Goal: Task Accomplishment & Management: Use online tool/utility

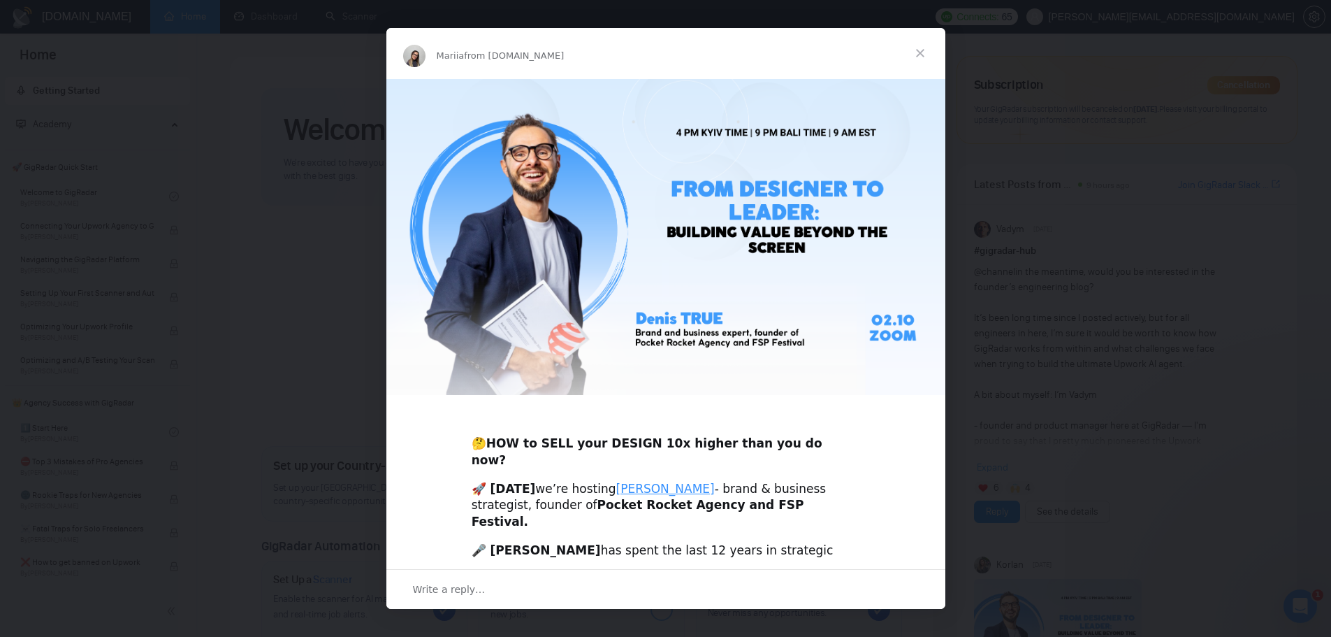
click at [924, 51] on span "Close" at bounding box center [920, 53] width 50 height 50
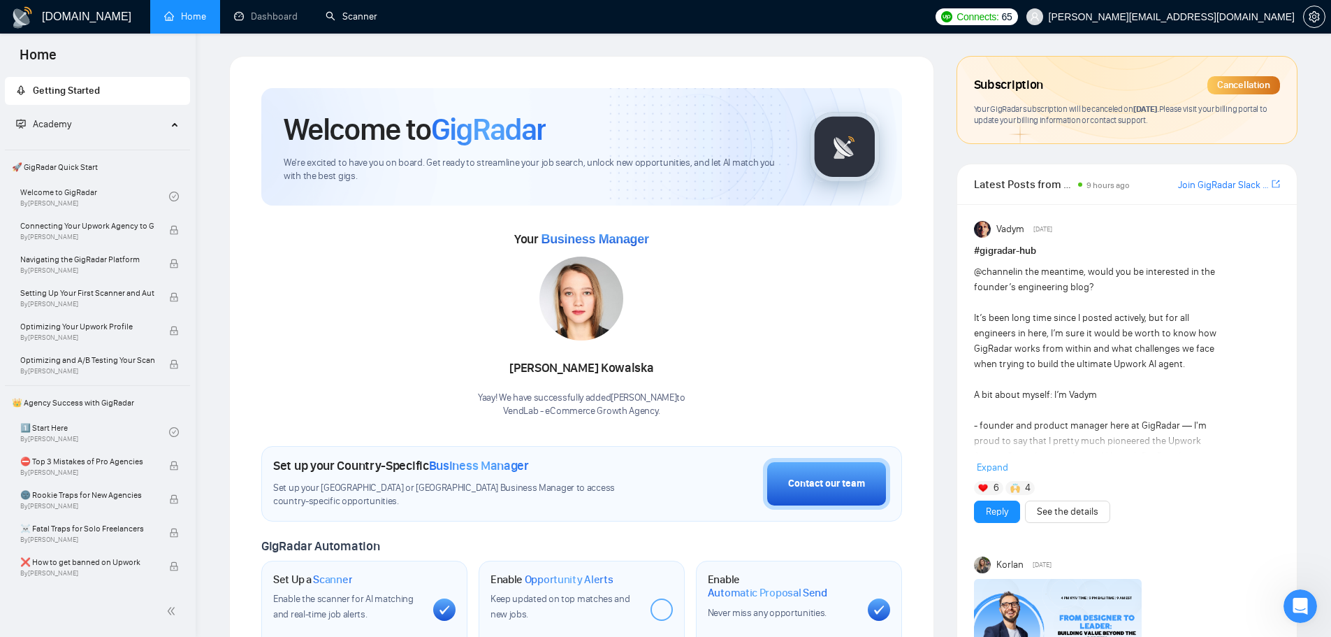
click at [362, 13] on link "Scanner" at bounding box center [352, 16] width 52 height 12
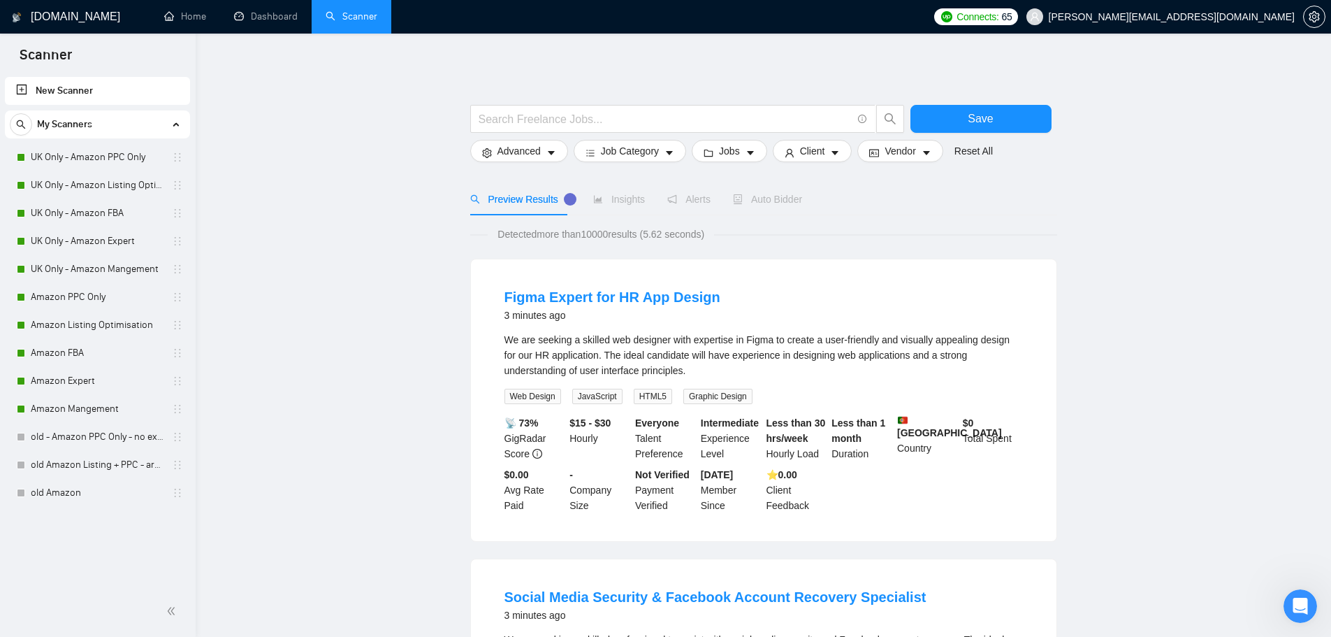
click at [106, 154] on link "UK Only - Amazon PPC Only" at bounding box center [97, 157] width 133 height 28
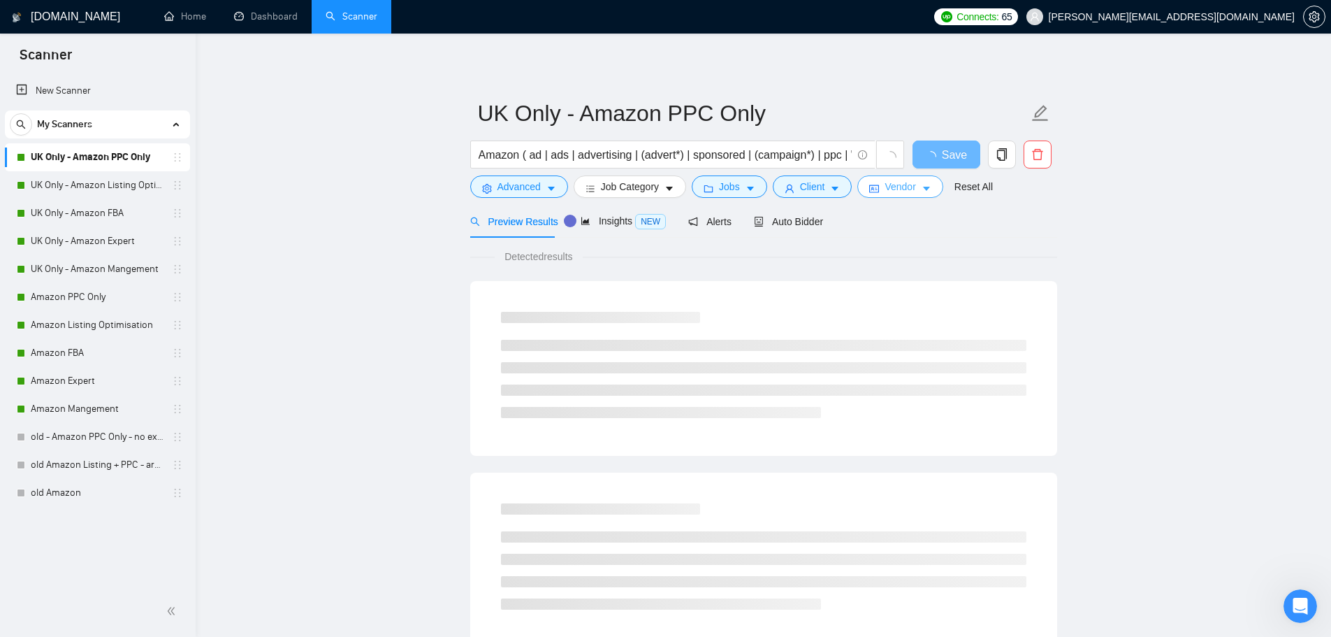
click at [896, 189] on span "Vendor" at bounding box center [900, 186] width 31 height 15
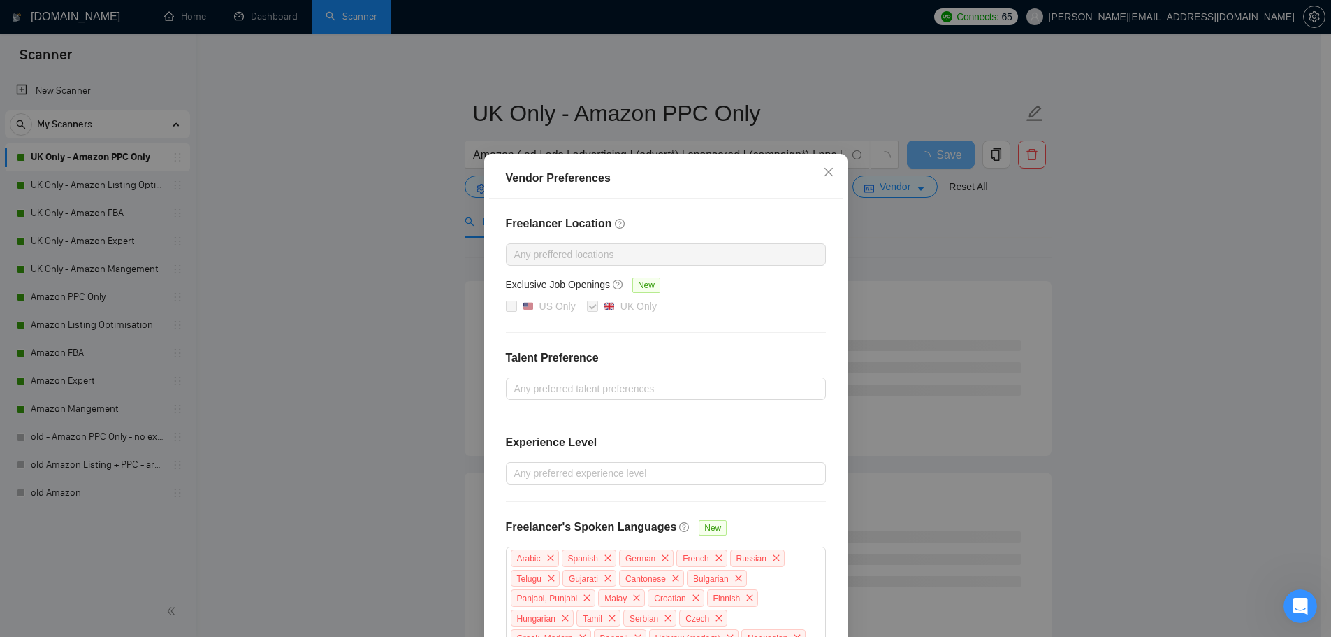
click at [1042, 242] on div "Vendor Preferences Freelancer Location Any preffered locations Exclusive Job Op…" at bounding box center [665, 318] width 1331 height 637
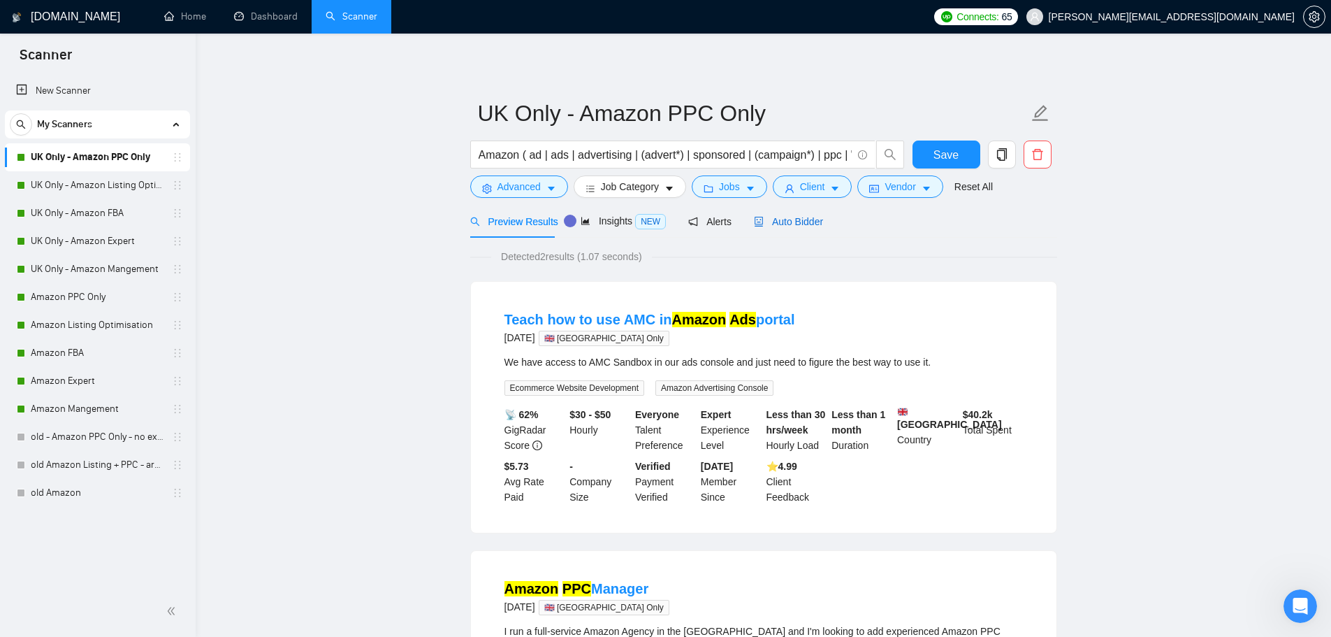
click at [786, 220] on span "Auto Bidder" at bounding box center [788, 221] width 69 height 11
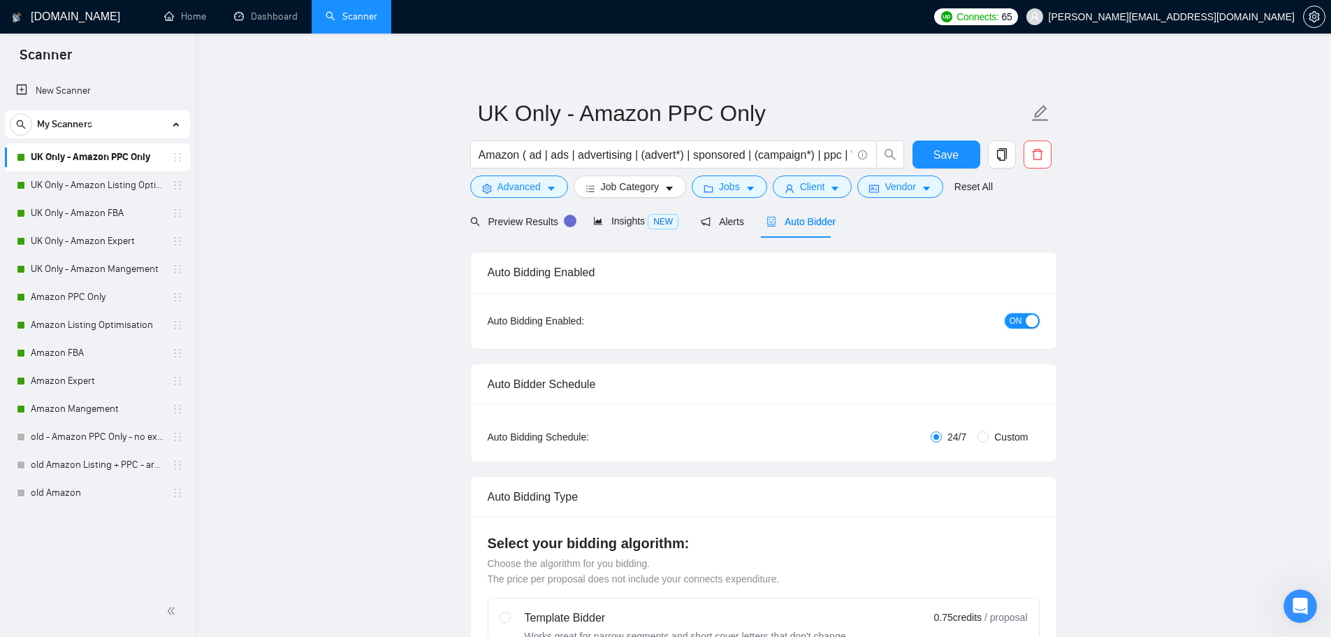
click at [1020, 324] on span "ON" at bounding box center [1016, 320] width 13 height 15
click at [943, 156] on span "Save" at bounding box center [945, 154] width 25 height 17
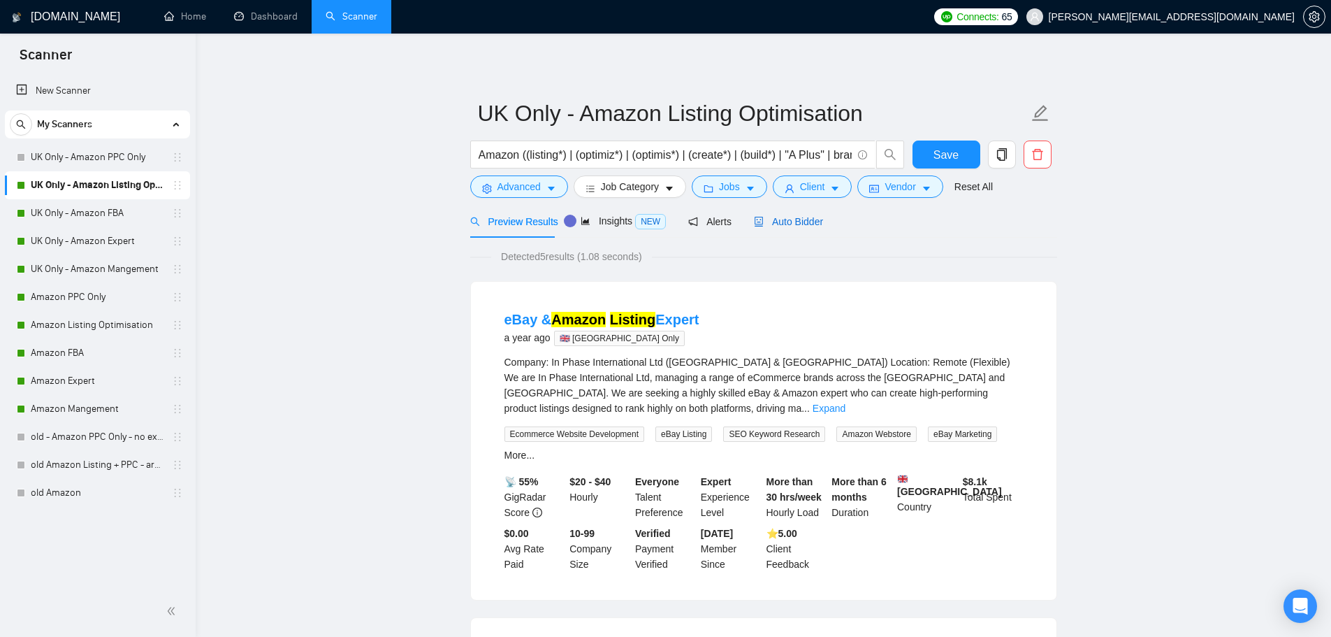
click at [790, 219] on span "Auto Bidder" at bounding box center [788, 221] width 69 height 11
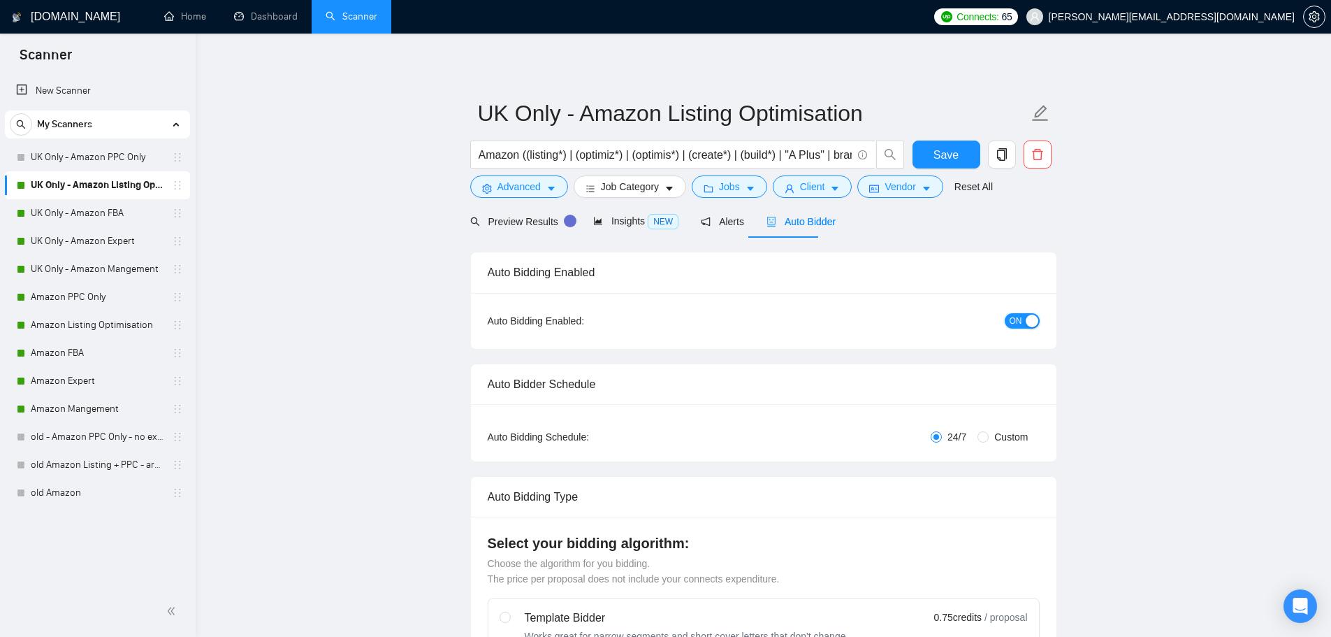
click at [1018, 324] on span "ON" at bounding box center [1016, 320] width 13 height 15
click at [948, 155] on span "Save" at bounding box center [945, 154] width 25 height 17
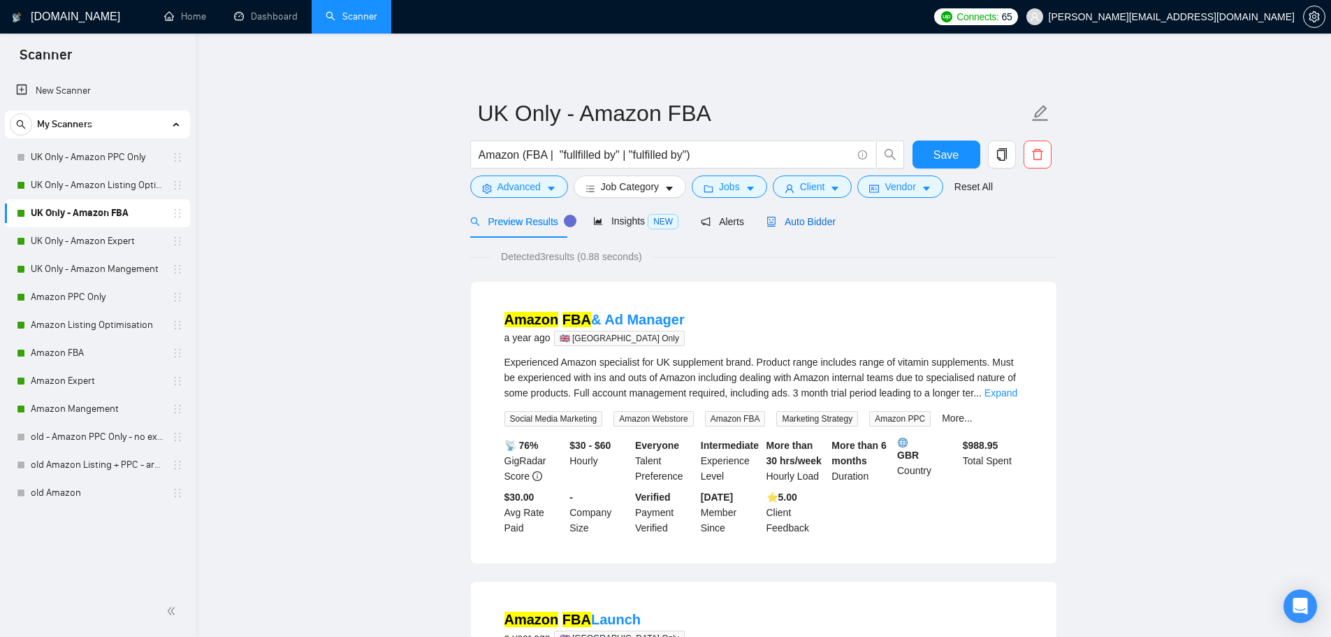
click at [804, 223] on span "Auto Bidder" at bounding box center [800, 221] width 69 height 11
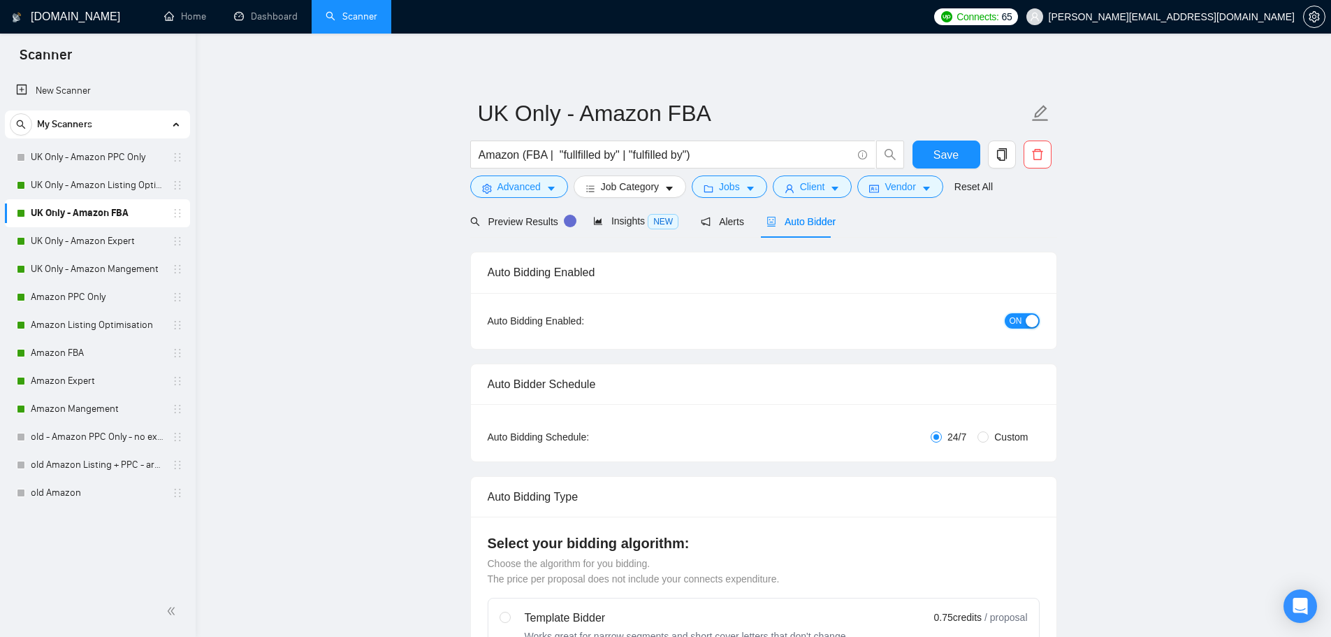
click at [1011, 321] on span "ON" at bounding box center [1016, 320] width 13 height 15
click at [943, 154] on span "Save" at bounding box center [945, 154] width 25 height 17
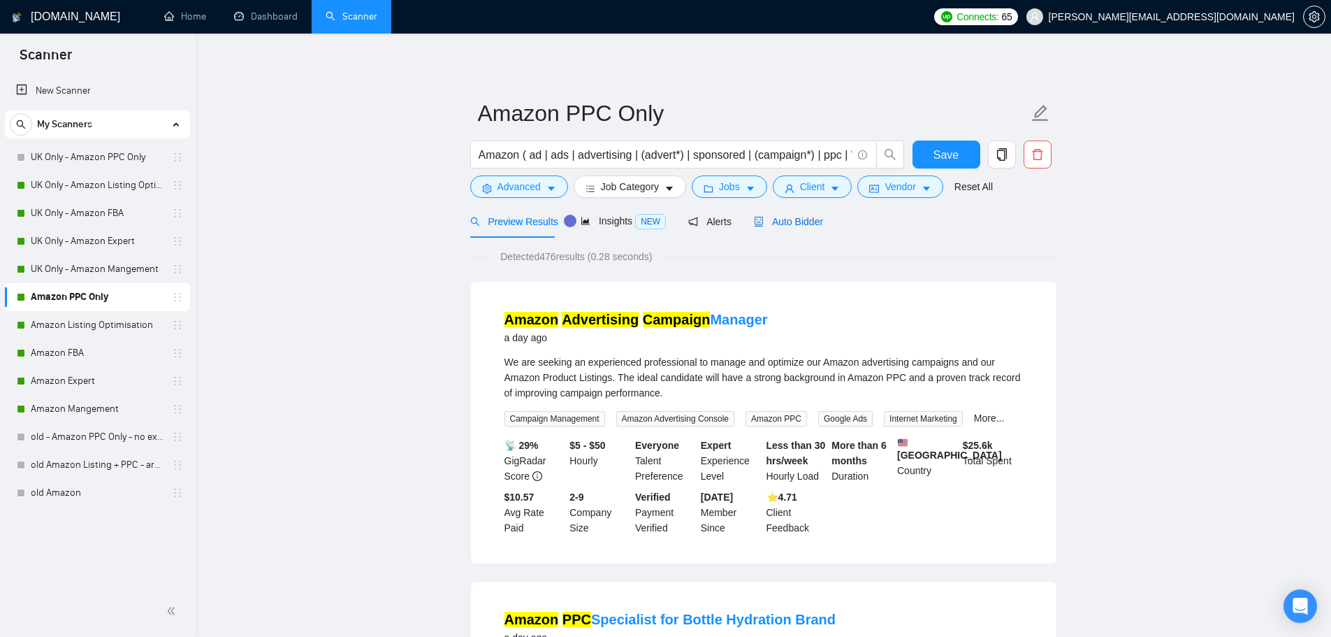
click at [797, 220] on span "Auto Bidder" at bounding box center [788, 221] width 69 height 11
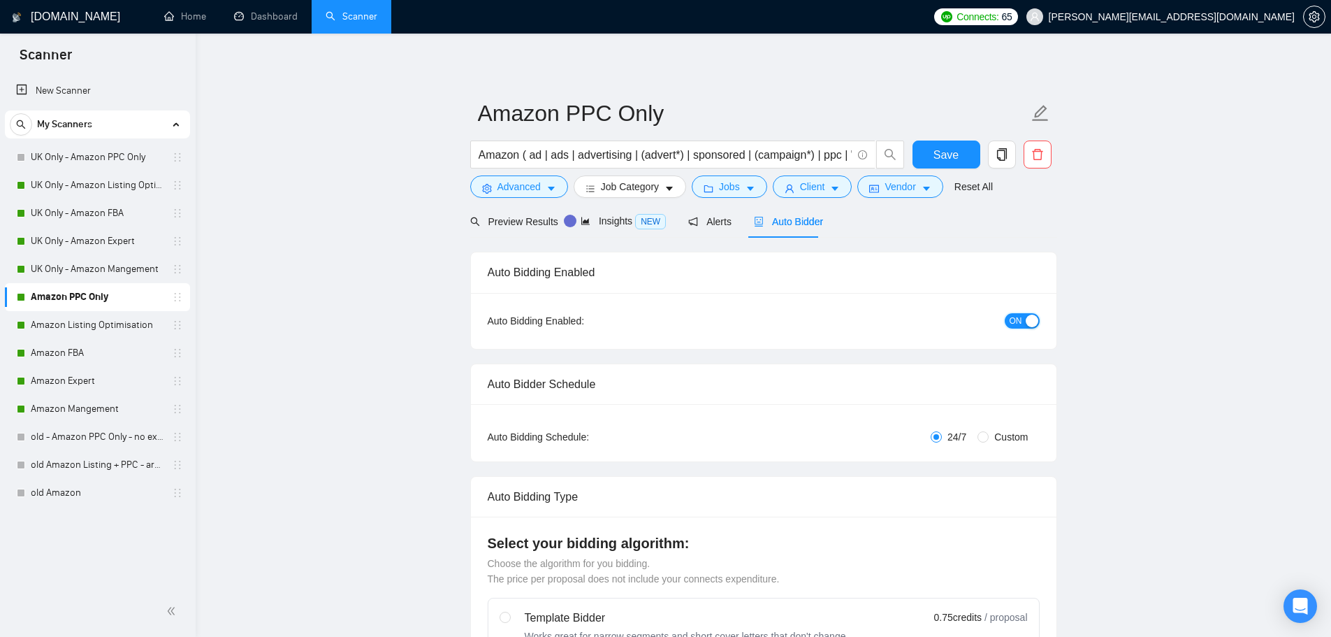
click at [1026, 321] on div "button" at bounding box center [1032, 320] width 13 height 13
click at [945, 161] on span "Save" at bounding box center [945, 154] width 25 height 17
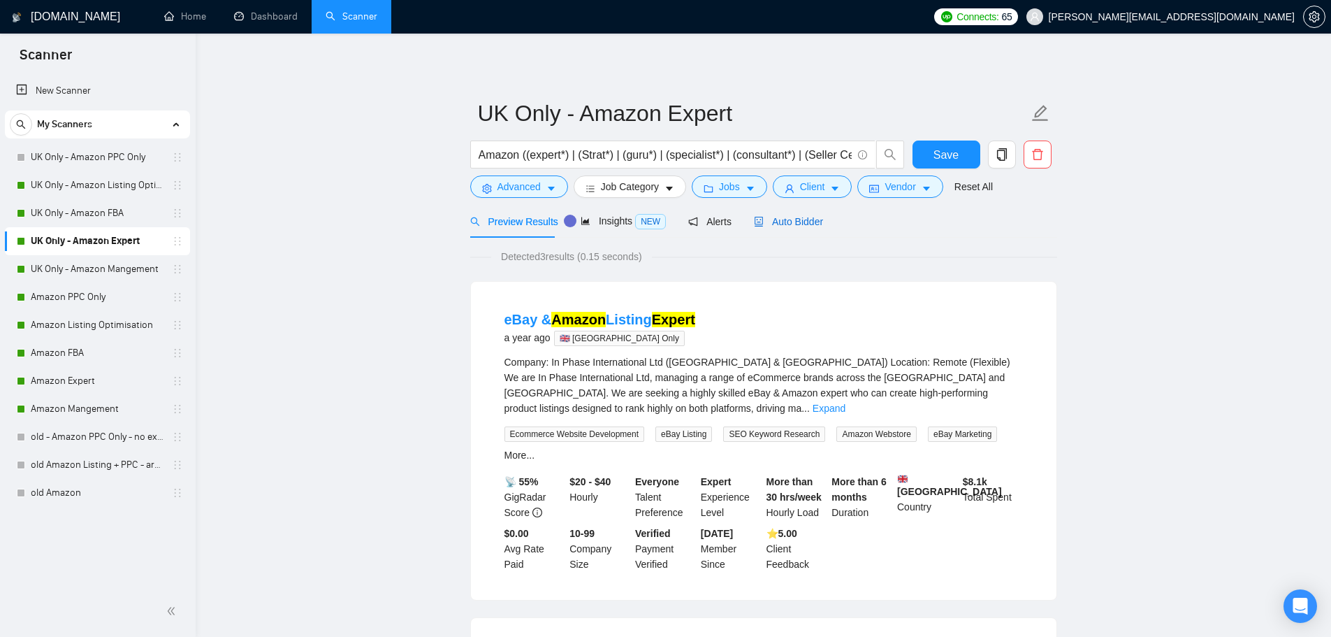
click at [783, 221] on span "Auto Bidder" at bounding box center [788, 221] width 69 height 11
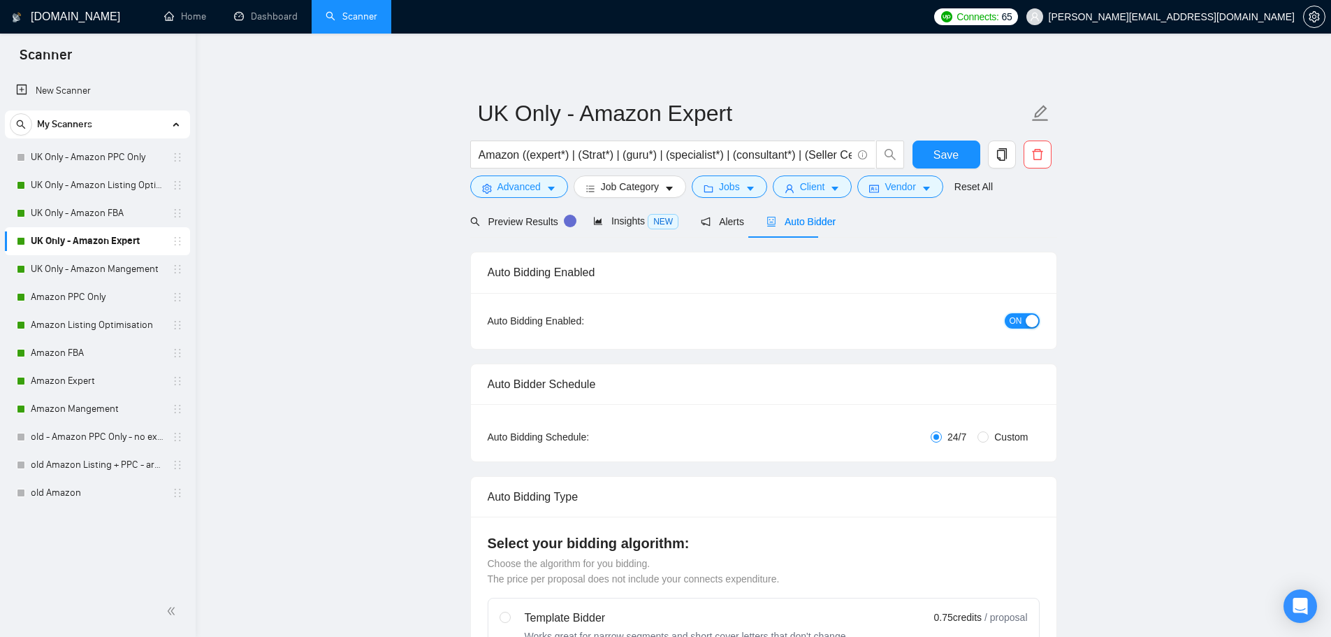
click at [1022, 319] on span "ON" at bounding box center [1016, 320] width 13 height 15
click at [943, 153] on span "Save" at bounding box center [945, 154] width 25 height 17
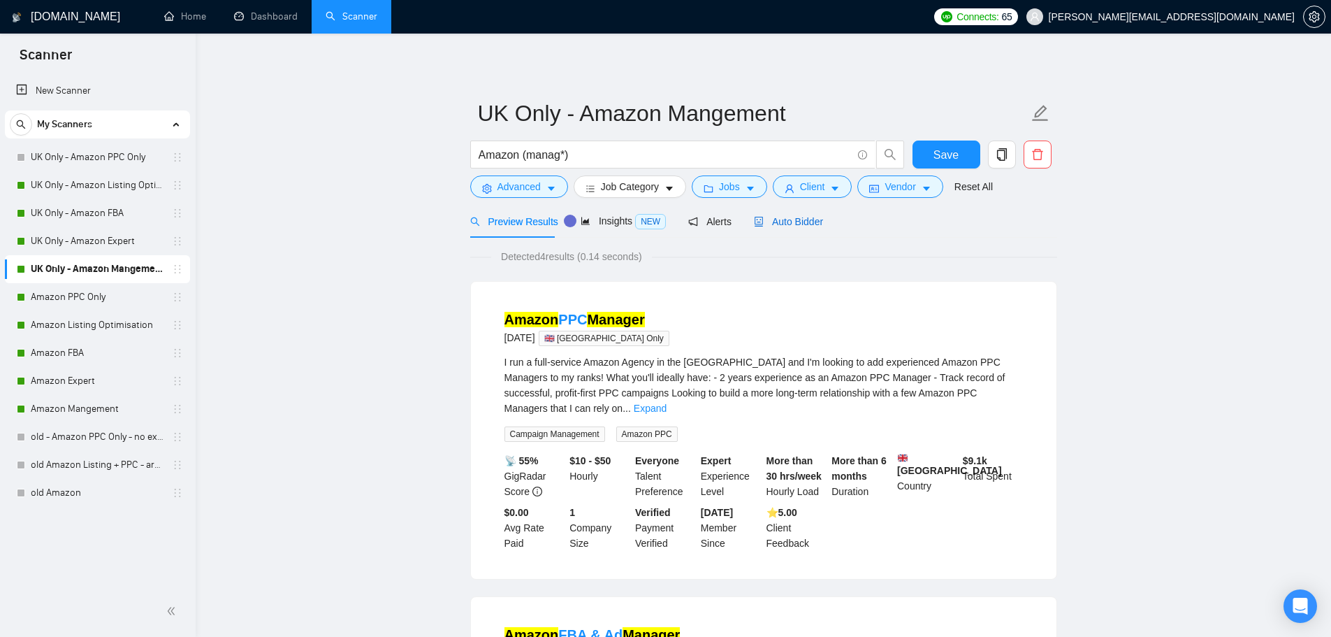
click at [780, 216] on span "Auto Bidder" at bounding box center [788, 221] width 69 height 11
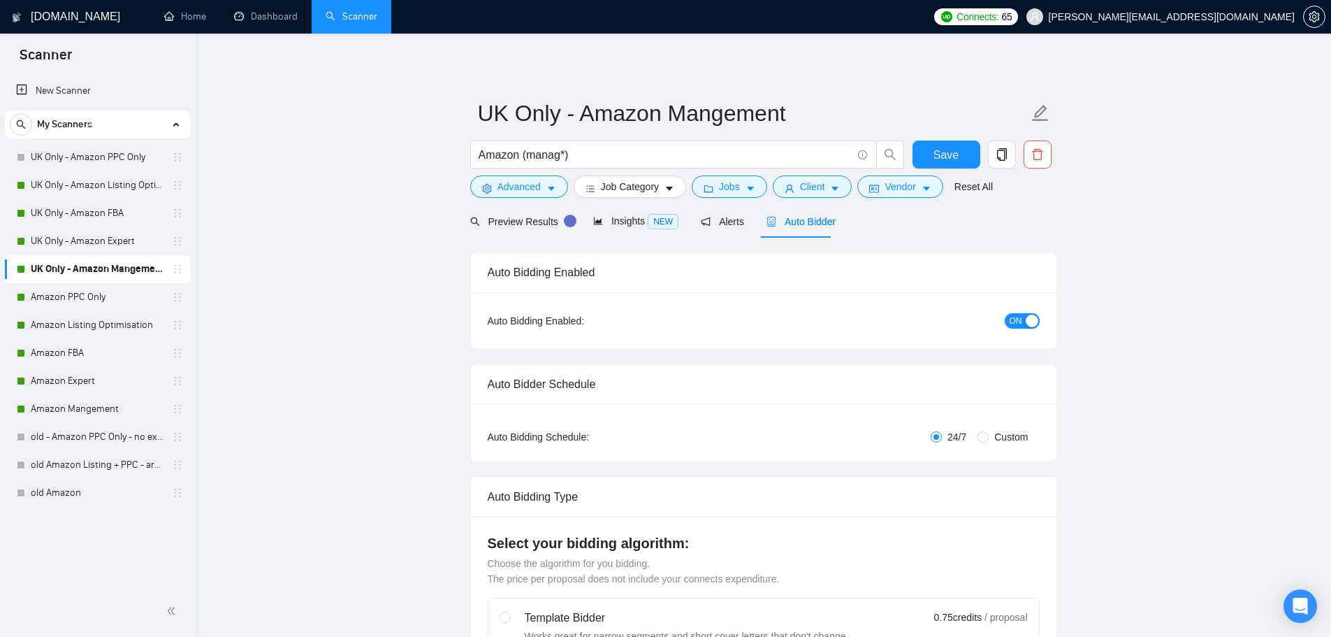
click at [1015, 317] on span "ON" at bounding box center [1016, 320] width 13 height 15
click at [949, 148] on span "Save" at bounding box center [945, 154] width 25 height 17
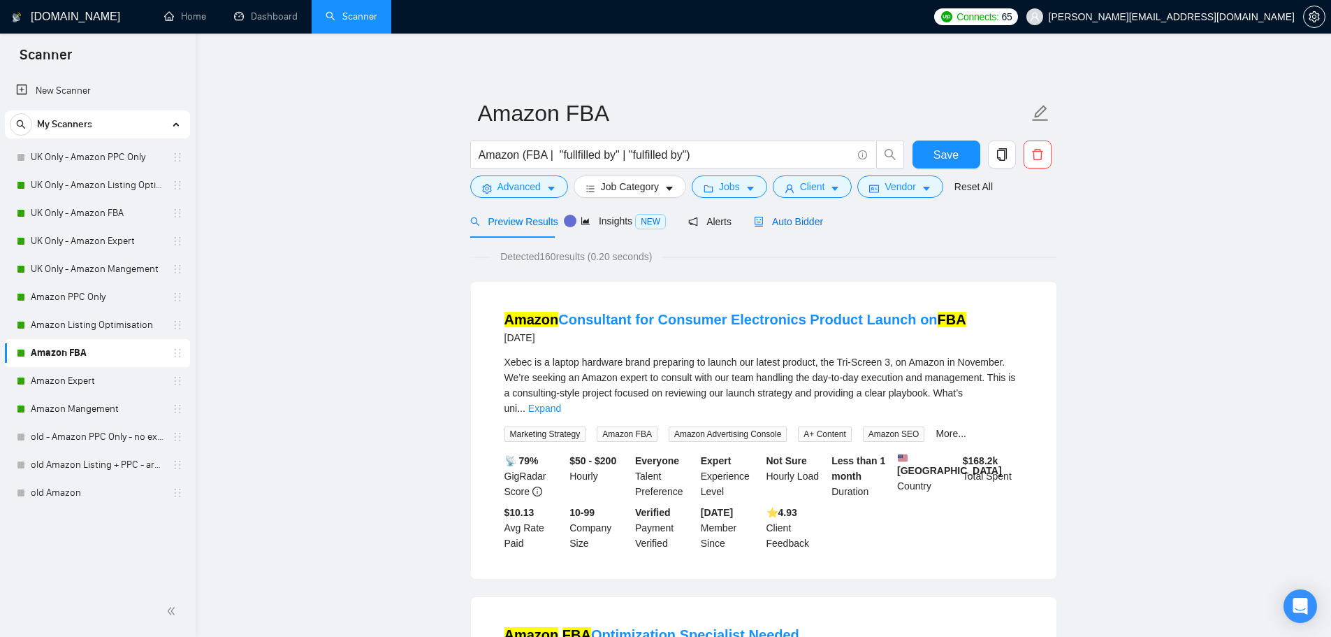
click at [788, 222] on span "Auto Bidder" at bounding box center [788, 221] width 69 height 11
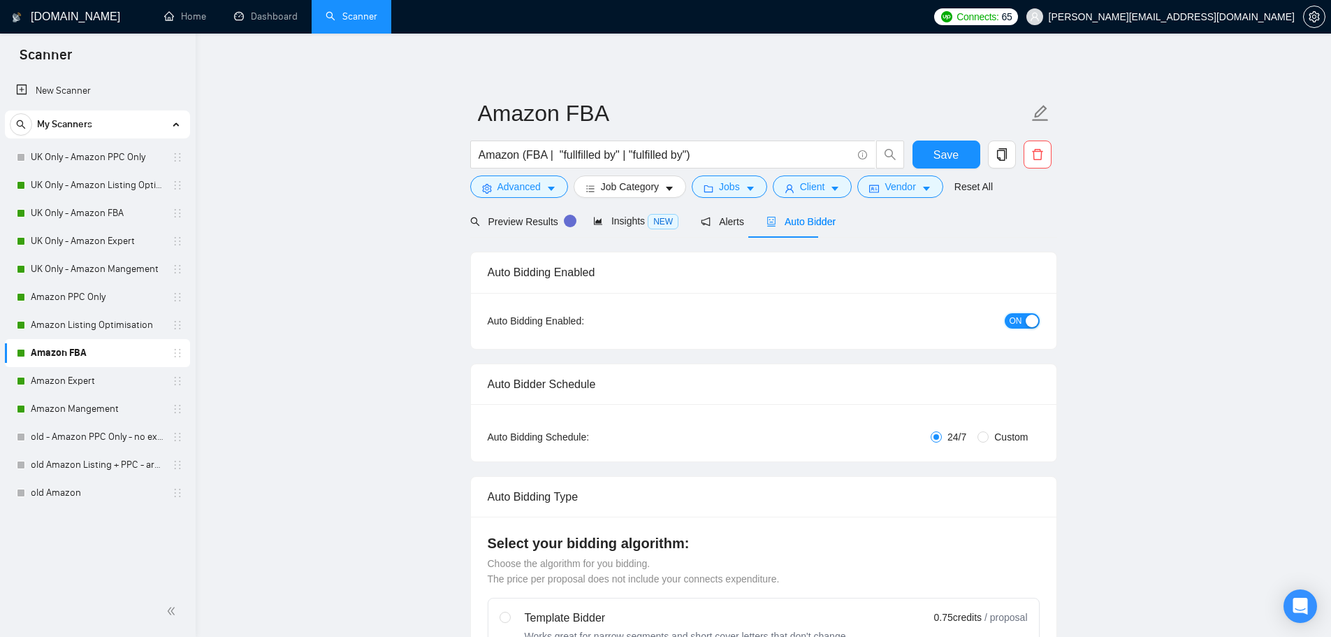
click at [1015, 323] on span "ON" at bounding box center [1016, 320] width 13 height 15
click at [942, 149] on span "Save" at bounding box center [945, 154] width 25 height 17
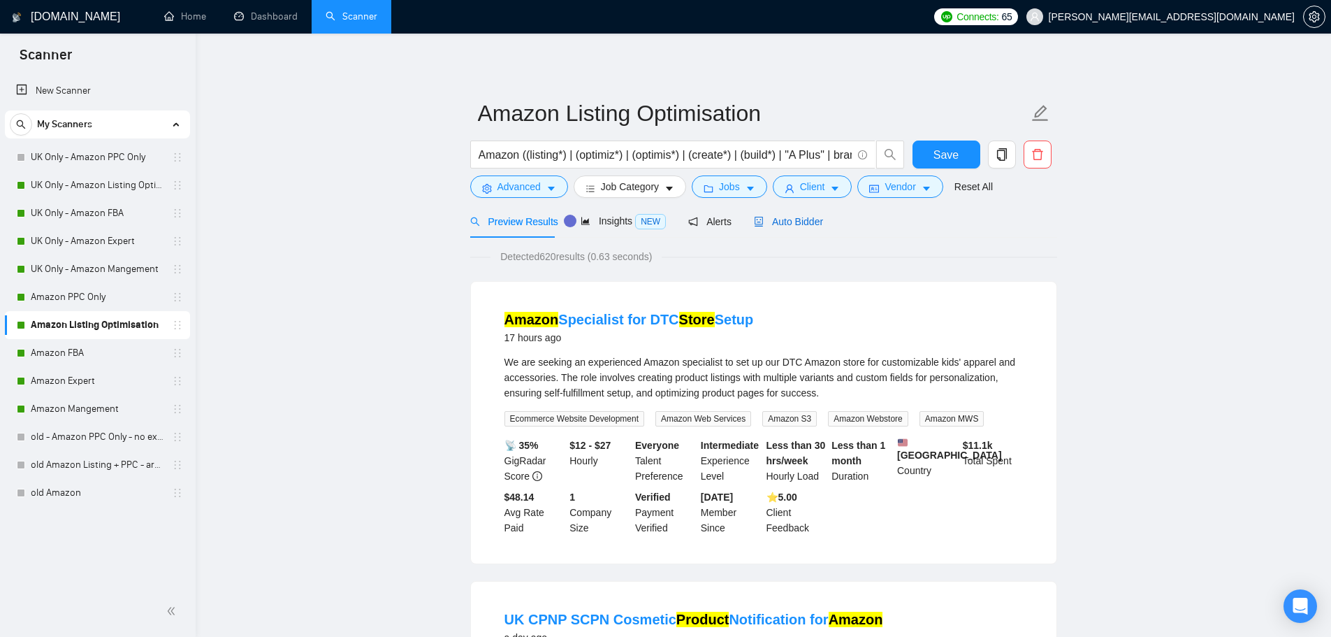
click at [787, 219] on span "Auto Bidder" at bounding box center [788, 221] width 69 height 11
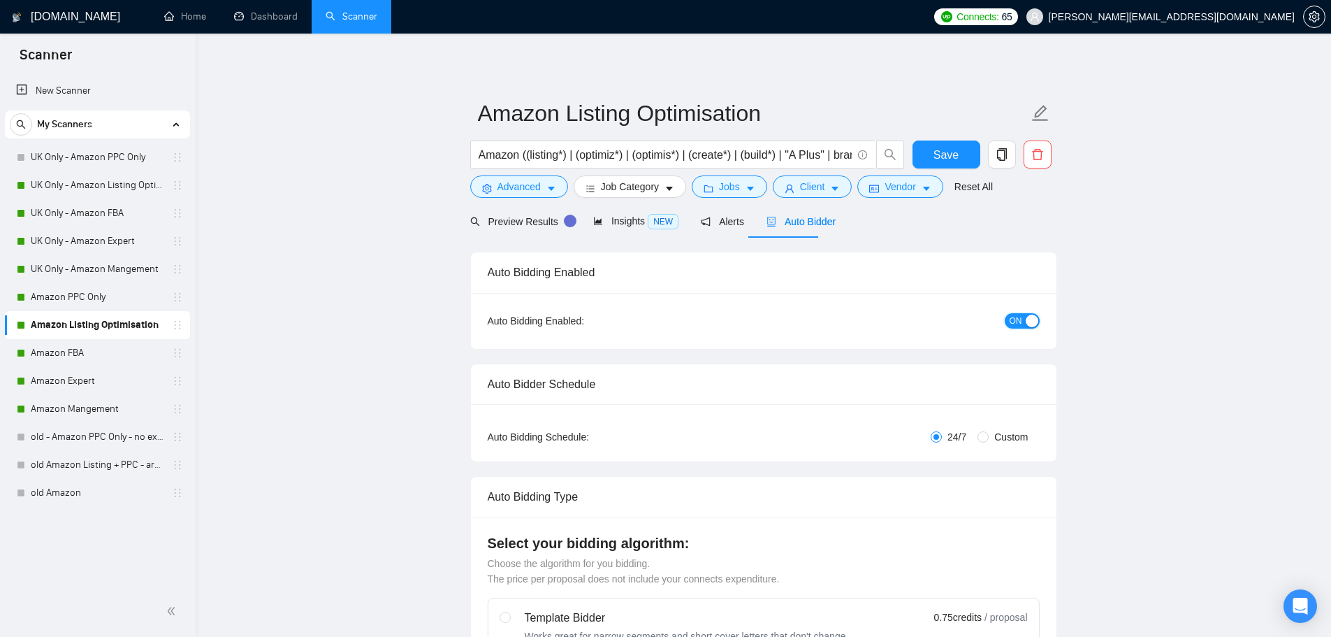
click at [1028, 320] on div "button" at bounding box center [1032, 320] width 13 height 13
click at [959, 161] on button "Save" at bounding box center [947, 154] width 68 height 28
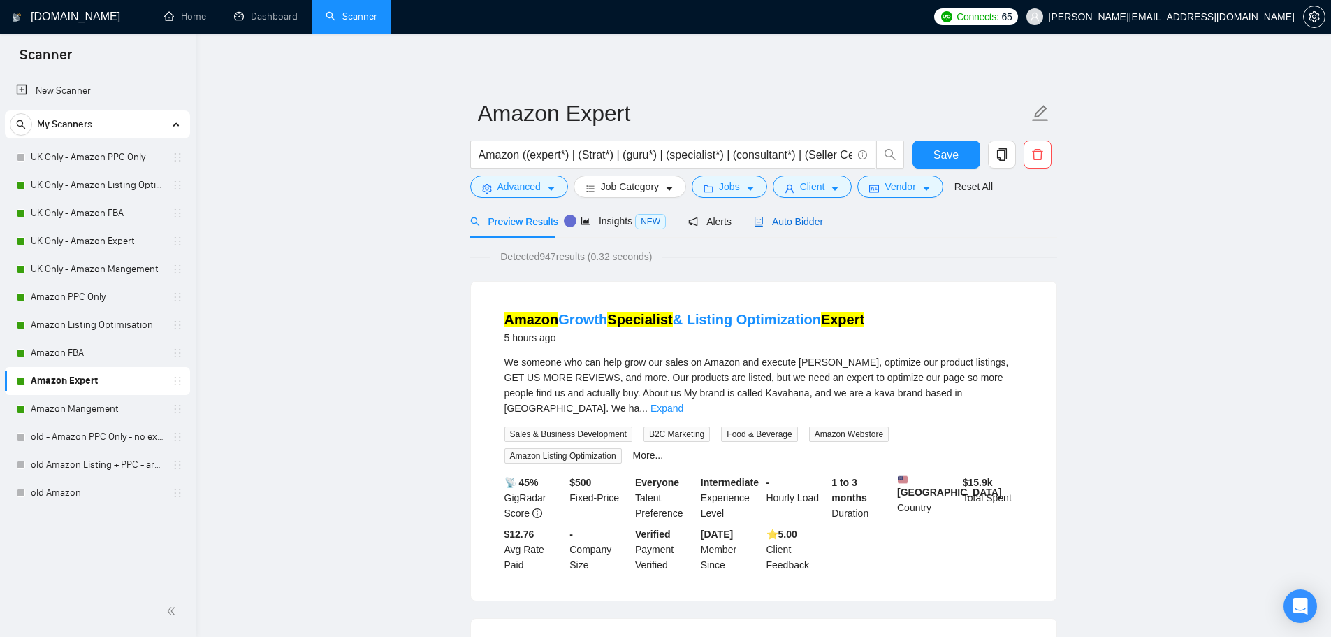
click at [789, 222] on span "Auto Bidder" at bounding box center [788, 221] width 69 height 11
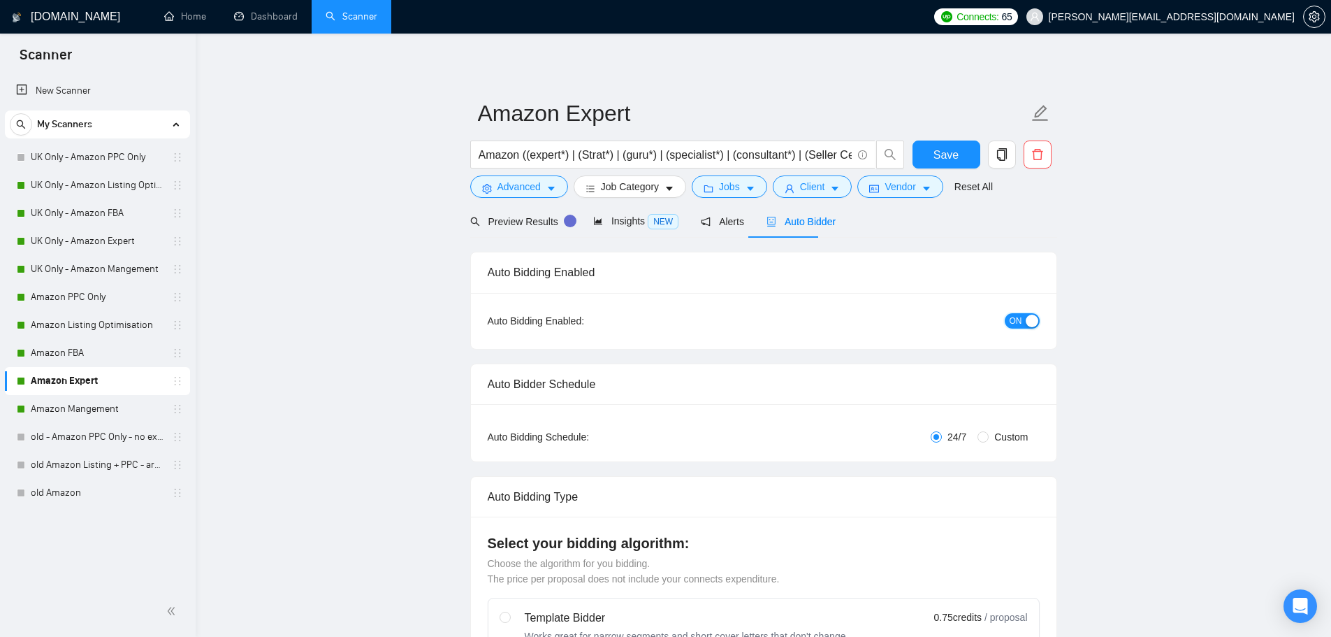
click at [1015, 322] on span "ON" at bounding box center [1016, 320] width 13 height 15
click at [959, 165] on button "Save" at bounding box center [947, 154] width 68 height 28
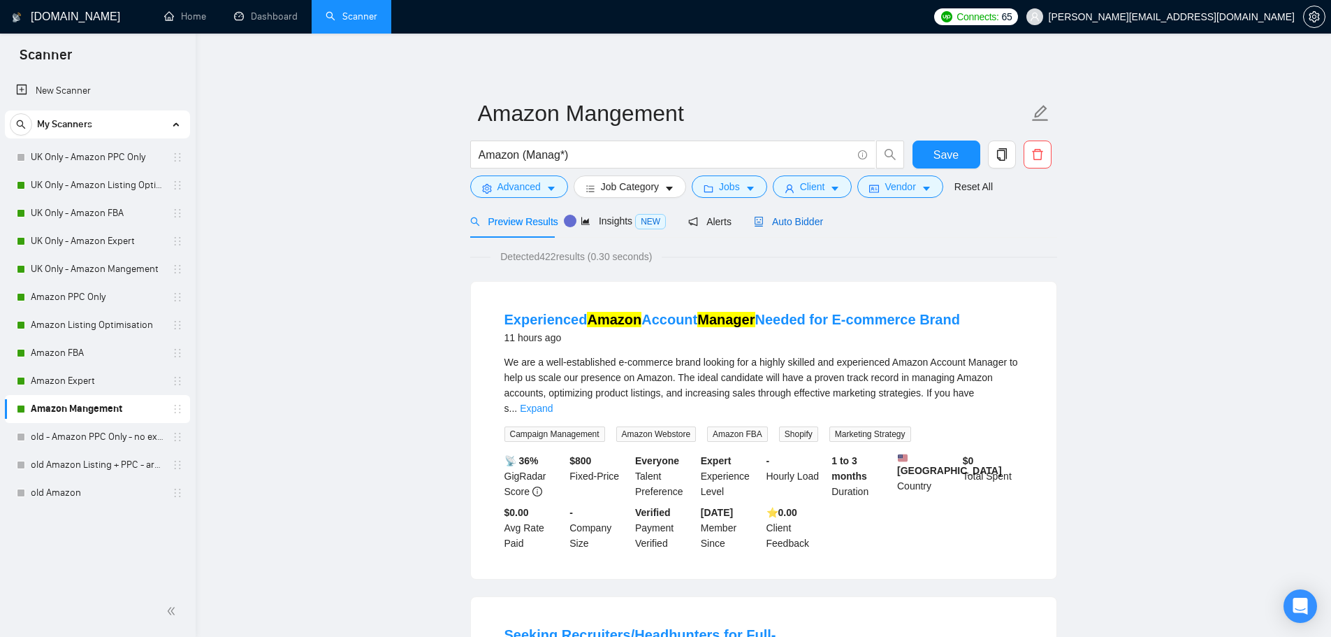
click at [794, 221] on span "Auto Bidder" at bounding box center [788, 221] width 69 height 11
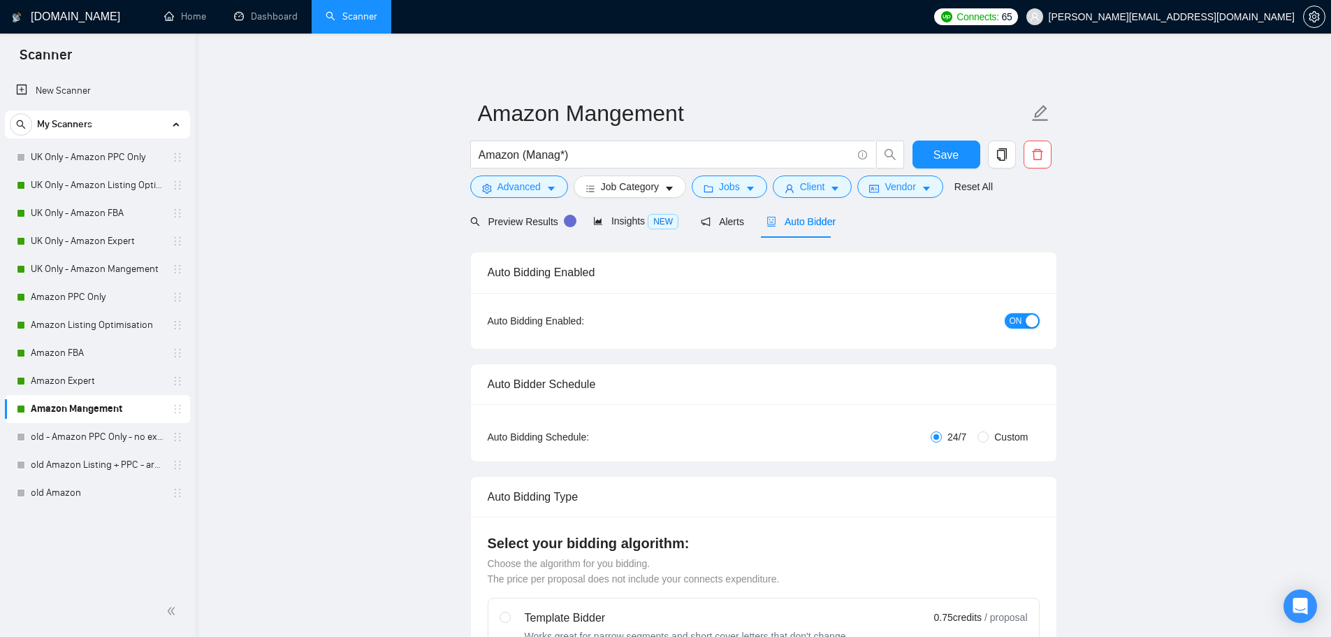
click at [1018, 316] on span "ON" at bounding box center [1016, 320] width 13 height 15
click at [933, 150] on button "Save" at bounding box center [947, 154] width 68 height 28
